Goal: Submit feedback/report problem: Submit feedback/report problem

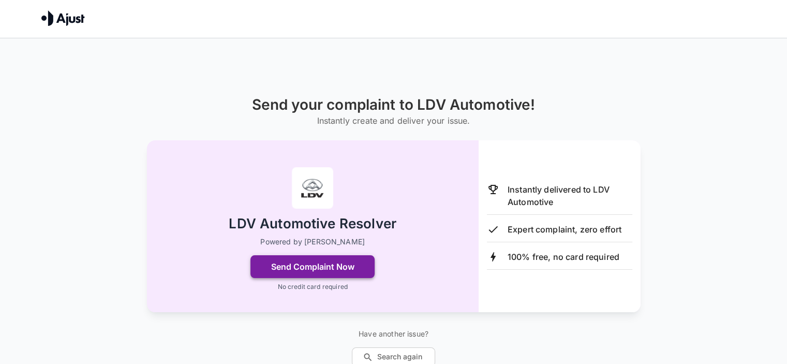
click at [306, 264] on button "Send Complaint Now" at bounding box center [312, 266] width 124 height 23
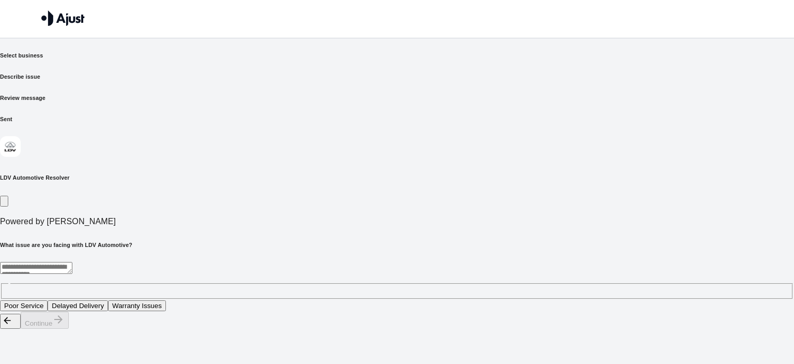
click at [72, 262] on textarea at bounding box center [36, 268] width 72 height 12
type textarea "**********"
click at [69, 328] on button "Continue" at bounding box center [45, 319] width 48 height 17
click at [72, 262] on textarea at bounding box center [36, 268] width 72 height 12
type textarea "*******"
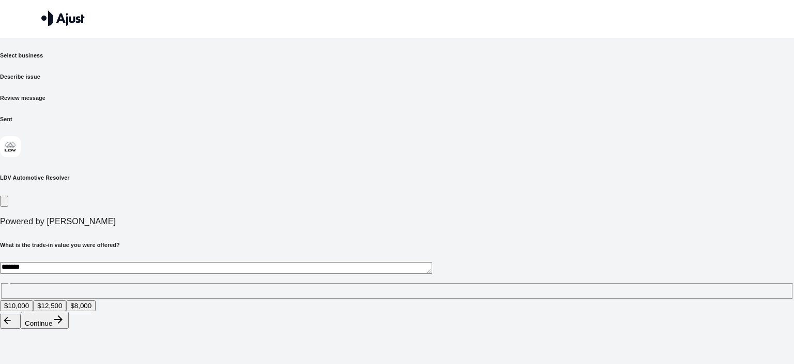
click at [69, 328] on button "Continue" at bounding box center [45, 319] width 48 height 17
drag, startPoint x: 183, startPoint y: 199, endPoint x: 322, endPoint y: 227, distance: 141.5
click at [183, 262] on textarea "*******" at bounding box center [216, 268] width 432 height 12
type textarea "**********"
click at [69, 316] on button "Continue" at bounding box center [45, 307] width 48 height 17
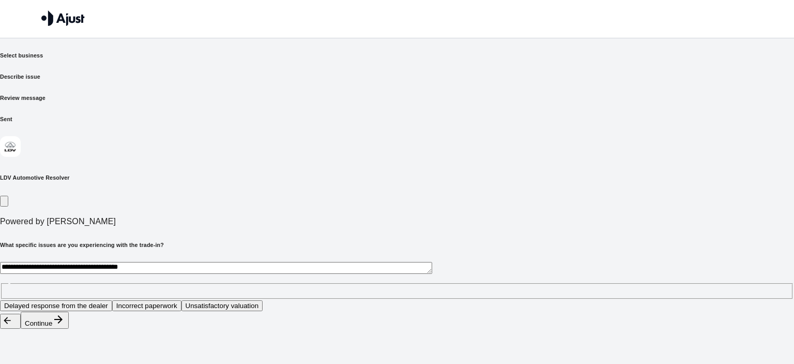
click at [186, 262] on textarea "**********" at bounding box center [216, 268] width 432 height 12
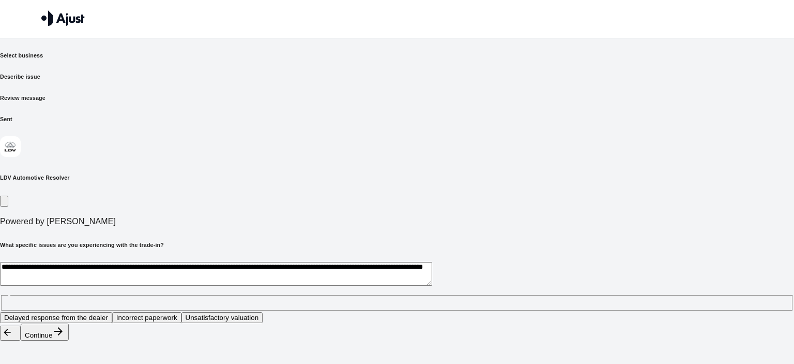
type textarea "**********"
click at [69, 340] on button "Continue" at bounding box center [45, 331] width 48 height 17
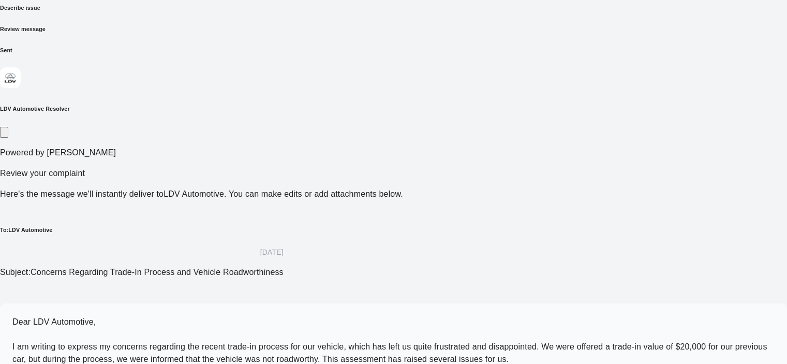
scroll to position [84, 0]
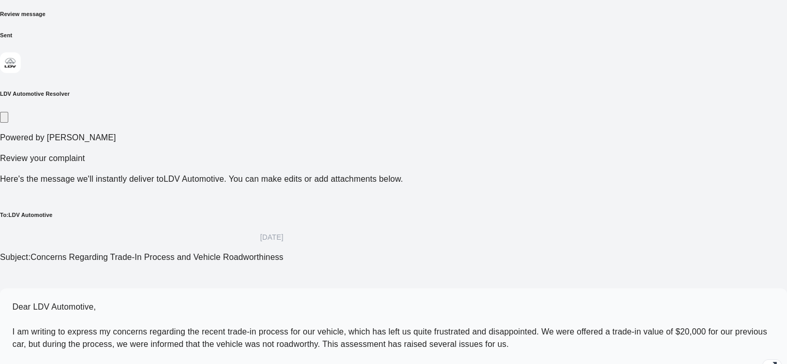
click at [766, 360] on icon "button" at bounding box center [772, 366] width 12 height 12
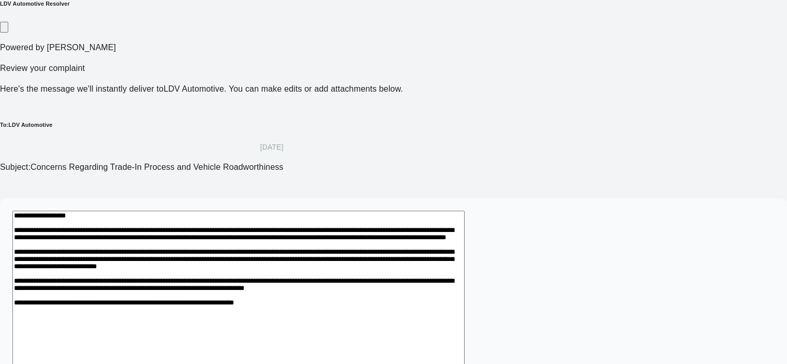
scroll to position [190, 0]
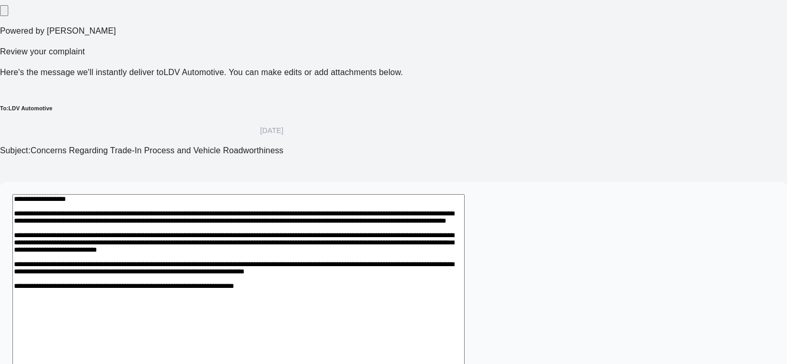
click at [464, 194] on textarea at bounding box center [238, 301] width 452 height 214
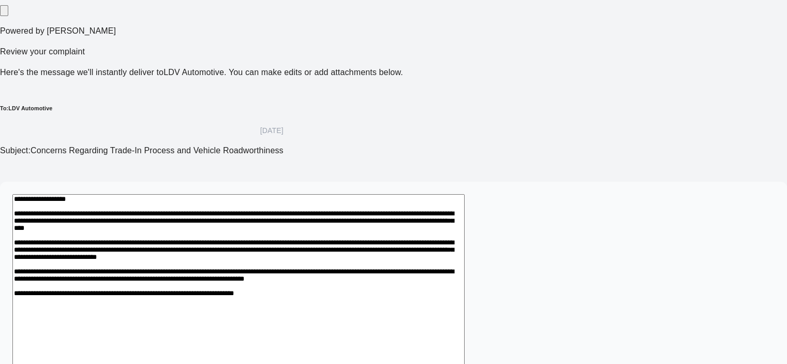
click at [227, 194] on textarea at bounding box center [238, 301] width 452 height 214
drag, startPoint x: 488, startPoint y: 102, endPoint x: 512, endPoint y: 106, distance: 24.7
click at [464, 194] on textarea at bounding box center [238, 301] width 452 height 214
drag, startPoint x: 469, startPoint y: 103, endPoint x: 493, endPoint y: 111, distance: 25.2
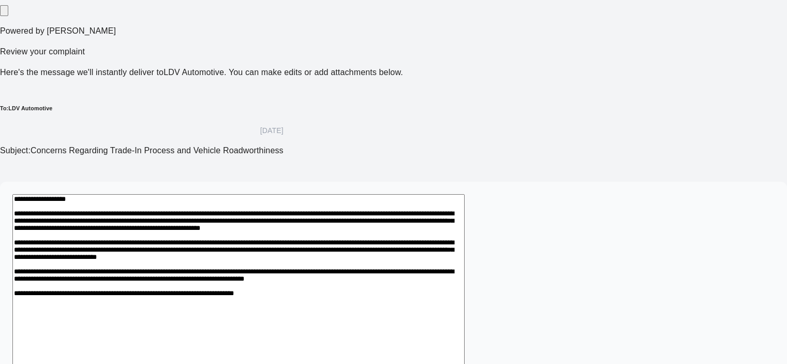
click at [464, 194] on textarea at bounding box center [238, 301] width 452 height 214
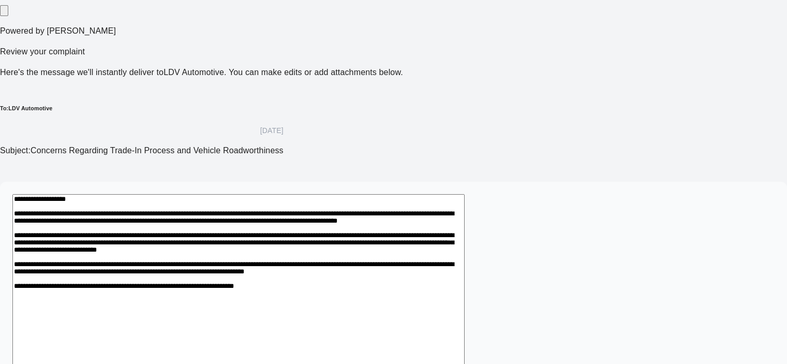
scroll to position [179, 0]
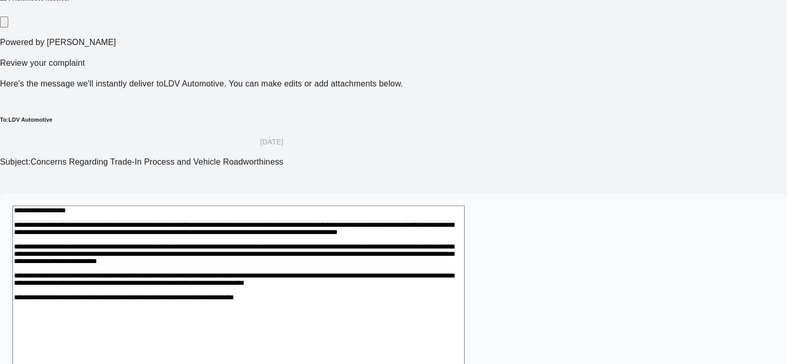
click at [306, 205] on textarea at bounding box center [238, 306] width 452 height 202
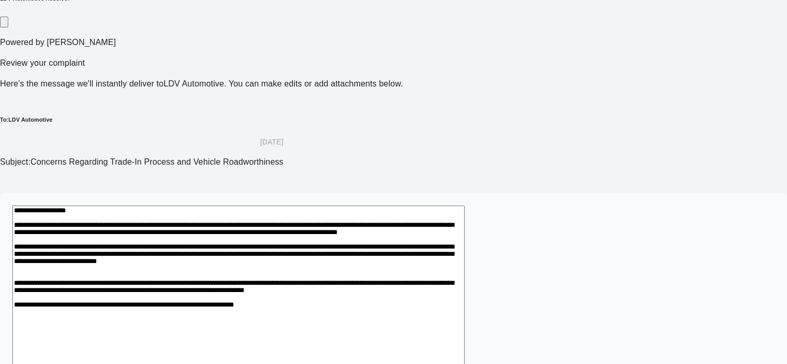
scroll to position [190, 0]
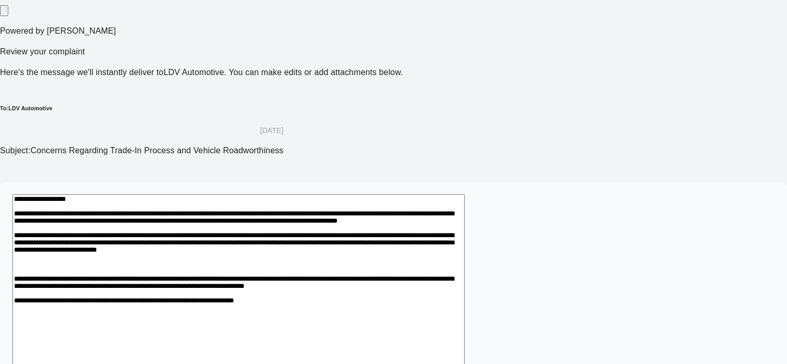
paste textarea "**********"
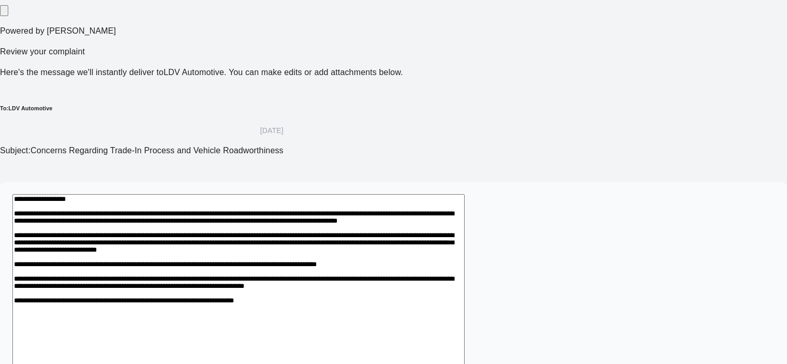
click at [397, 194] on textarea at bounding box center [238, 313] width 452 height 238
drag, startPoint x: 194, startPoint y: 91, endPoint x: 217, endPoint y: 91, distance: 22.8
click at [197, 194] on textarea at bounding box center [238, 313] width 452 height 238
drag, startPoint x: 226, startPoint y: 93, endPoint x: 236, endPoint y: 91, distance: 10.5
click at [226, 194] on textarea at bounding box center [238, 313] width 452 height 238
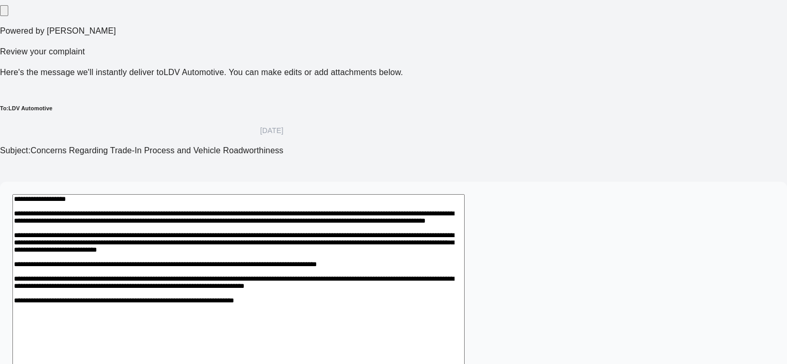
click at [259, 194] on textarea at bounding box center [238, 313] width 452 height 238
click at [464, 194] on textarea at bounding box center [238, 313] width 452 height 238
drag, startPoint x: 224, startPoint y: 88, endPoint x: 263, endPoint y: 86, distance: 38.8
click at [263, 194] on textarea at bounding box center [238, 313] width 452 height 238
click at [283, 194] on textarea at bounding box center [238, 313] width 452 height 238
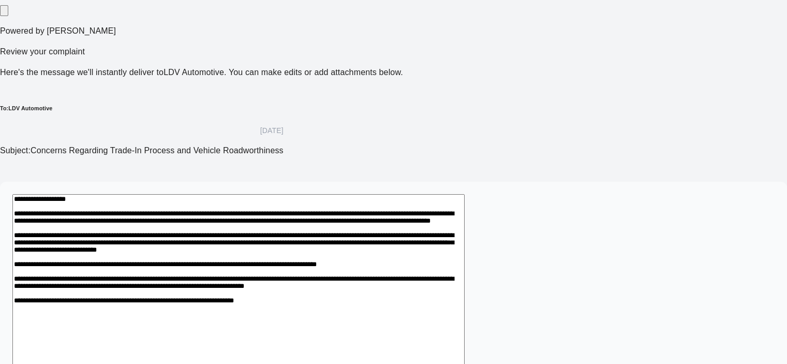
paste textarea "*********"
drag, startPoint x: 168, startPoint y: 135, endPoint x: 295, endPoint y: 173, distance: 132.9
click at [295, 194] on textarea at bounding box center [238, 319] width 452 height 250
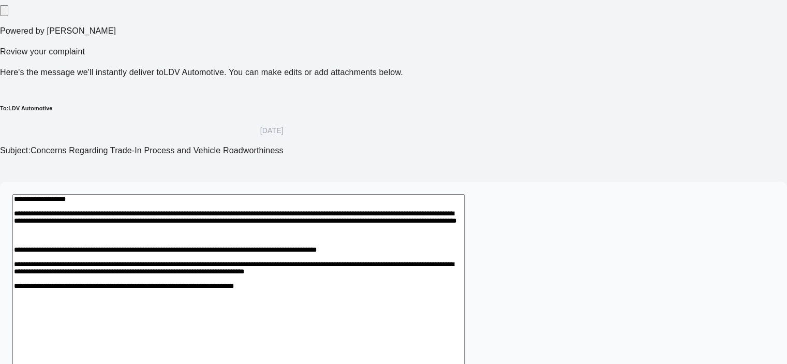
click at [331, 194] on textarea "**********" at bounding box center [238, 301] width 452 height 214
paste textarea "**********"
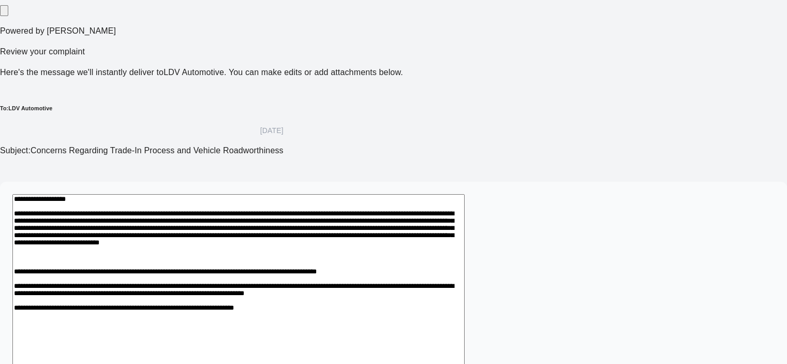
click at [464, 194] on textarea at bounding box center [238, 319] width 452 height 250
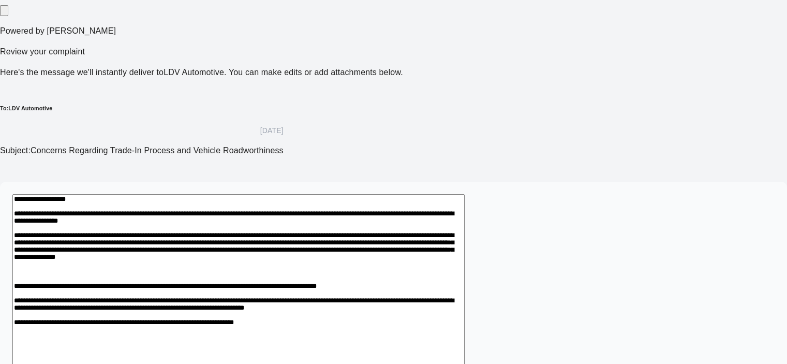
drag, startPoint x: 168, startPoint y: 113, endPoint x: 472, endPoint y: 113, distance: 304.1
click at [464, 194] on textarea at bounding box center [238, 325] width 452 height 262
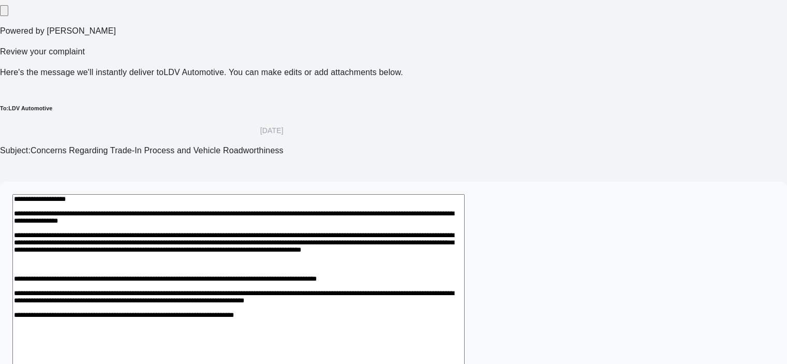
click at [247, 194] on textarea at bounding box center [238, 319] width 452 height 250
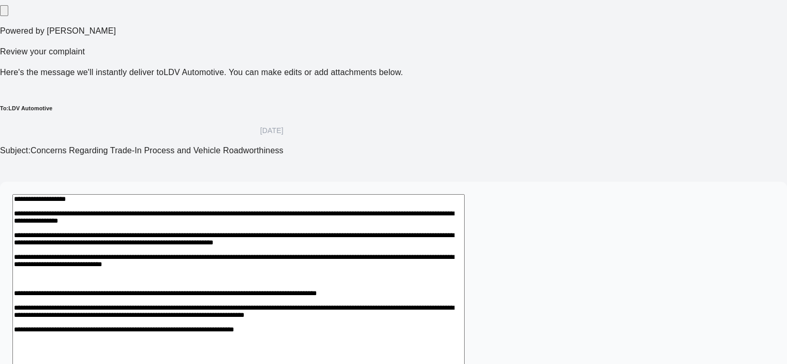
click at [167, 194] on textarea at bounding box center [238, 331] width 452 height 274
click at [461, 194] on textarea at bounding box center [238, 331] width 452 height 274
click at [464, 194] on textarea at bounding box center [238, 331] width 452 height 274
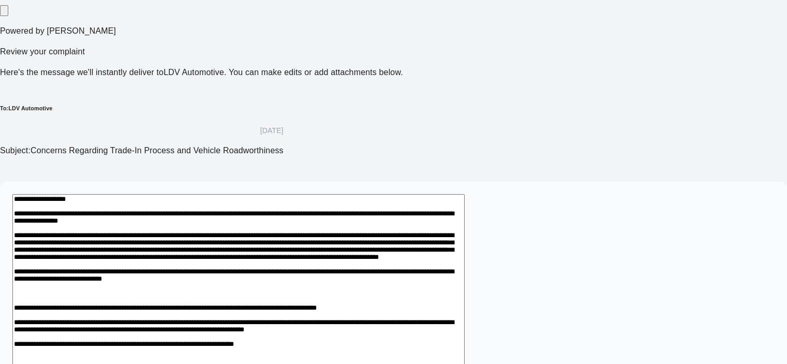
click at [318, 194] on textarea at bounding box center [238, 348] width 452 height 309
click at [456, 194] on textarea at bounding box center [238, 348] width 452 height 309
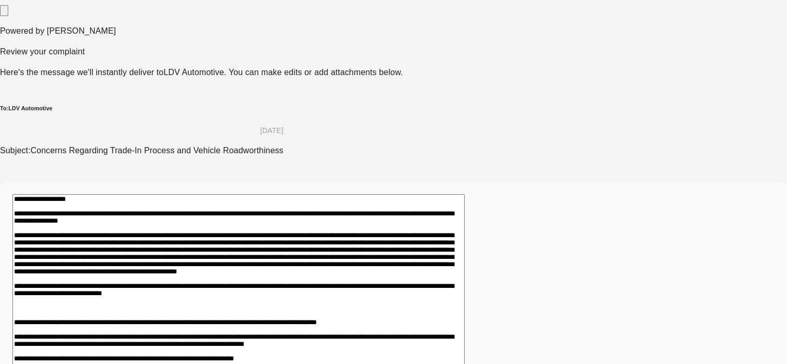
click at [235, 194] on textarea at bounding box center [238, 366] width 452 height 345
click at [323, 194] on textarea at bounding box center [238, 366] width 452 height 345
drag, startPoint x: 236, startPoint y: 111, endPoint x: 248, endPoint y: 115, distance: 12.9
click at [237, 194] on textarea at bounding box center [238, 366] width 452 height 345
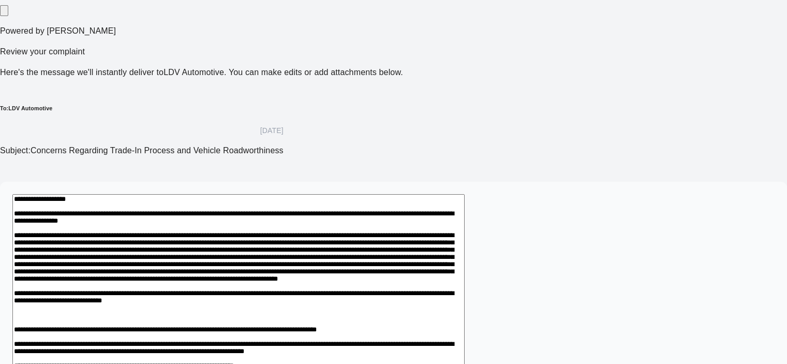
type textarea "**********"
